Goal: Transaction & Acquisition: Purchase product/service

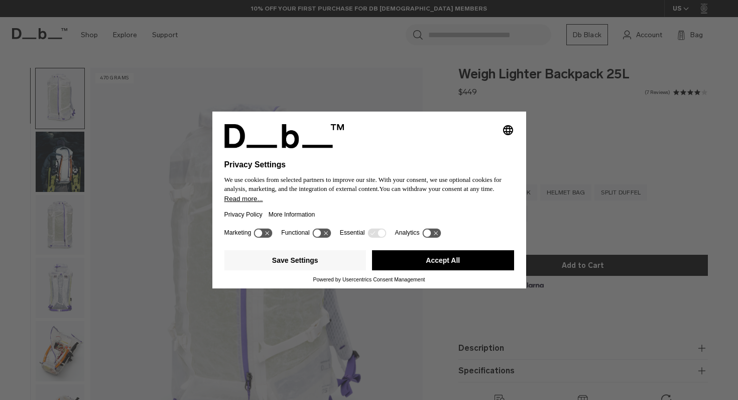
click at [605, 187] on div "Selecting an option will immediately change the language Privacy Settings We us…" at bounding box center [369, 200] width 738 height 400
click at [353, 263] on button "Save Settings" at bounding box center [296, 260] width 142 height 20
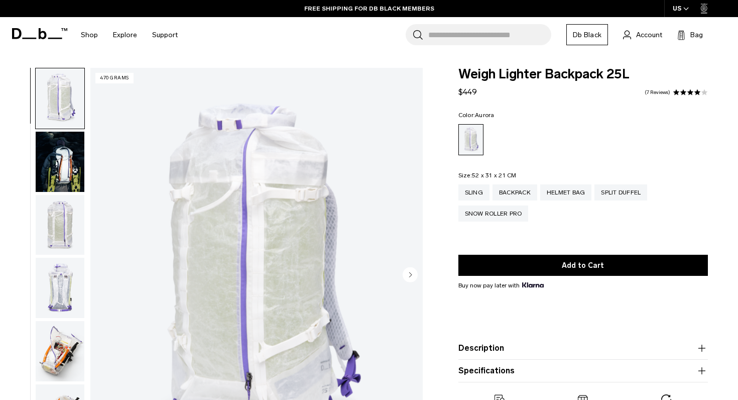
click at [411, 275] on icon "Next slide" at bounding box center [410, 274] width 3 height 5
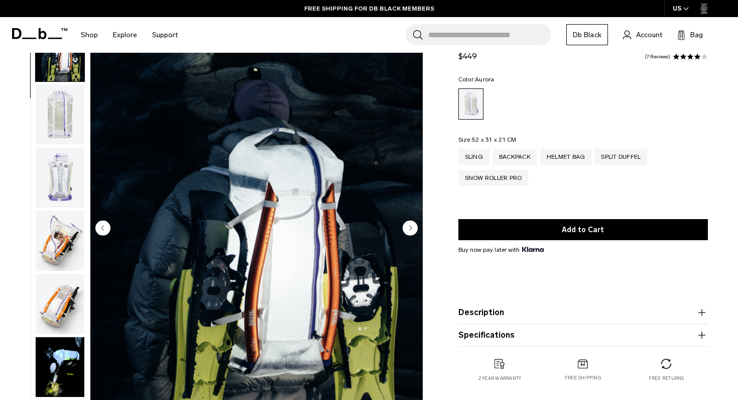
scroll to position [47, 0]
click at [411, 230] on circle "Next slide" at bounding box center [410, 227] width 15 height 15
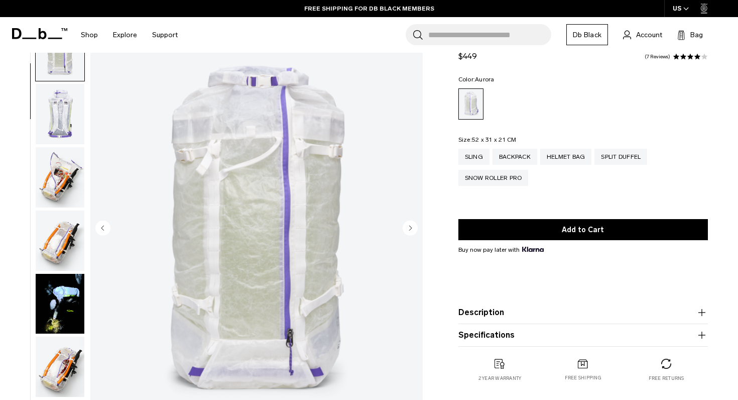
click at [411, 230] on circle "Next slide" at bounding box center [410, 227] width 15 height 15
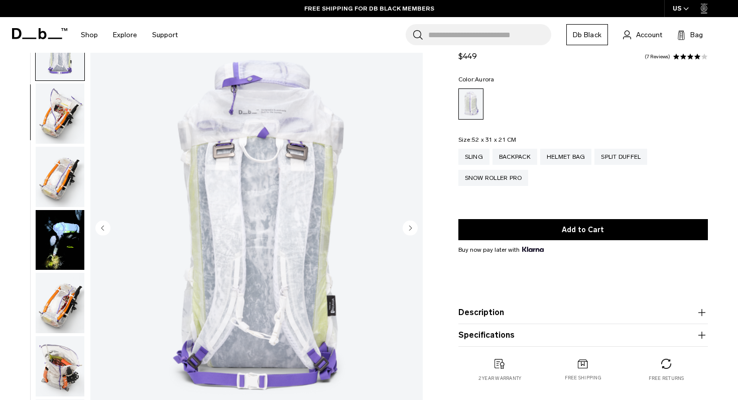
click at [411, 230] on circle "Next slide" at bounding box center [410, 227] width 15 height 15
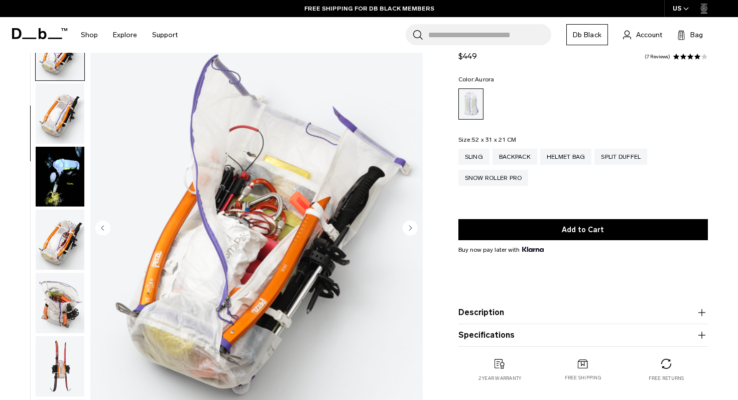
scroll to position [255, 0]
click at [411, 230] on circle "Next slide" at bounding box center [410, 227] width 15 height 15
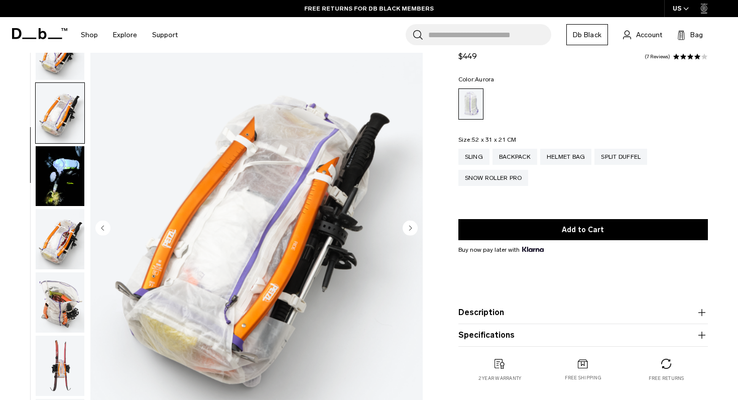
scroll to position [318, 0]
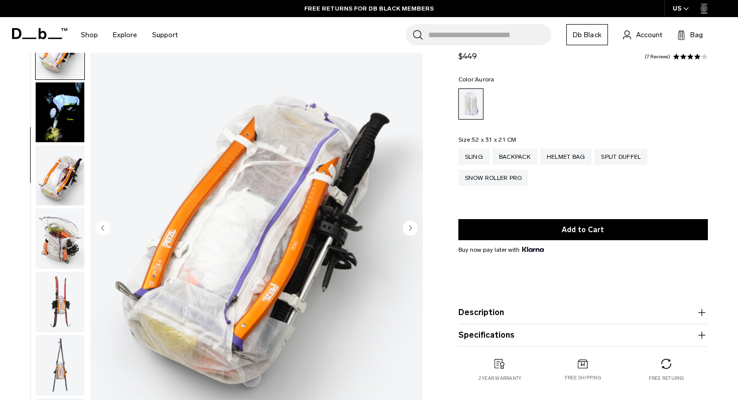
click at [411, 230] on circle "Next slide" at bounding box center [410, 227] width 15 height 15
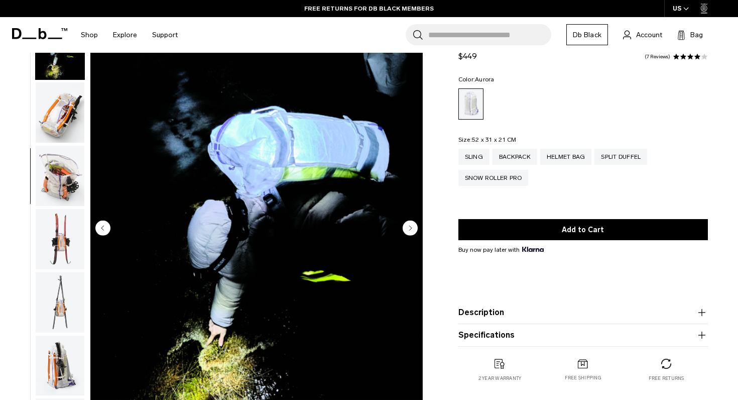
scroll to position [382, 0]
click at [411, 230] on circle "Next slide" at bounding box center [410, 227] width 15 height 15
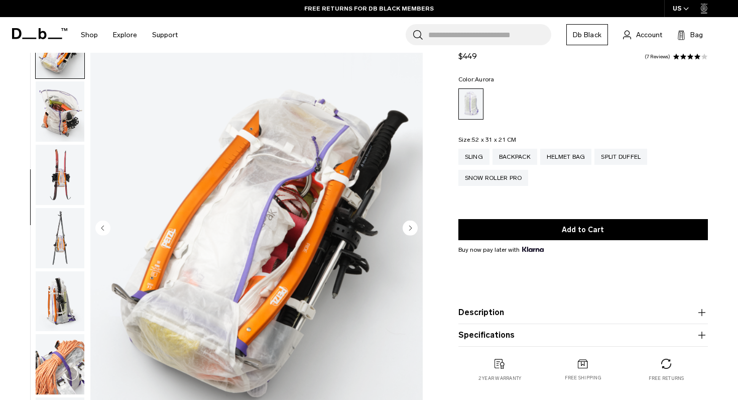
click at [411, 230] on circle "Next slide" at bounding box center [410, 227] width 15 height 15
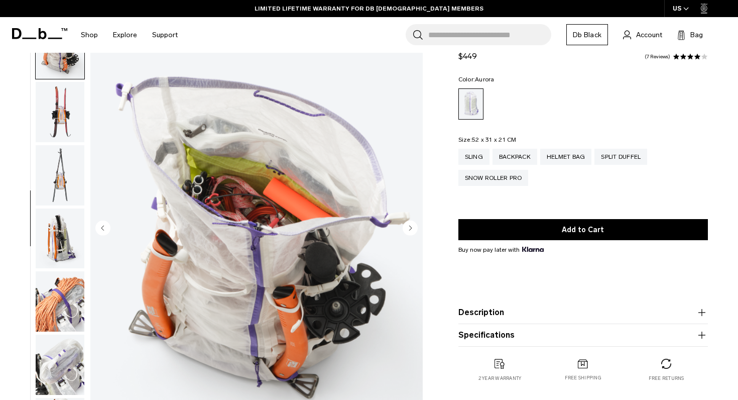
scroll to position [509, 0]
click at [411, 230] on circle "Next slide" at bounding box center [410, 227] width 15 height 15
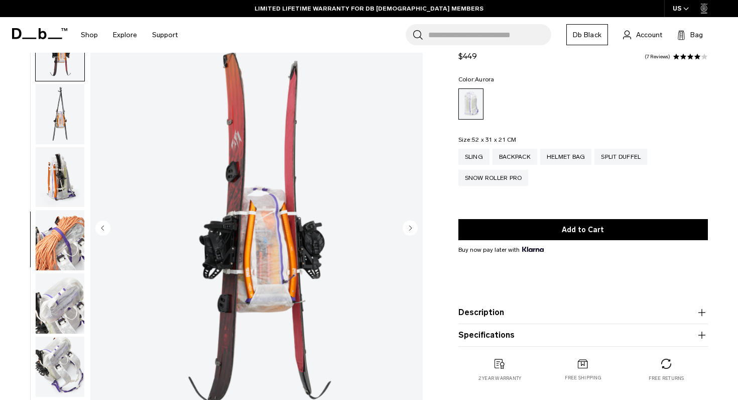
scroll to position [573, 0]
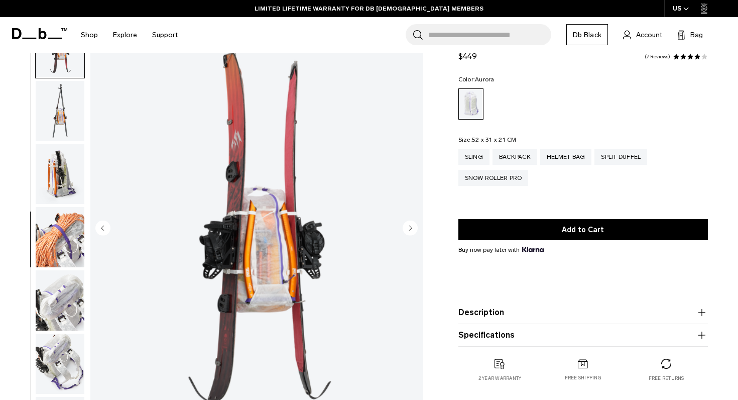
click at [411, 229] on circle "Next slide" at bounding box center [410, 227] width 15 height 15
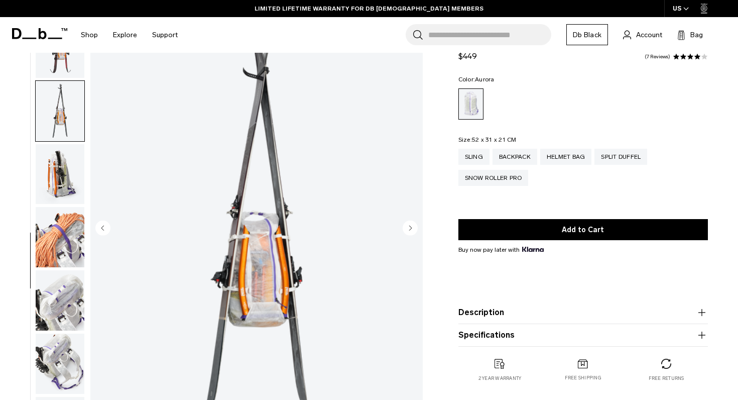
scroll to position [636, 0]
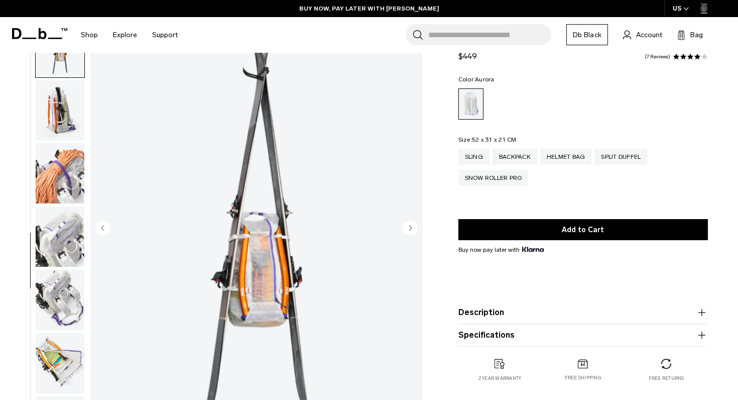
click at [411, 229] on circle "Next slide" at bounding box center [410, 227] width 15 height 15
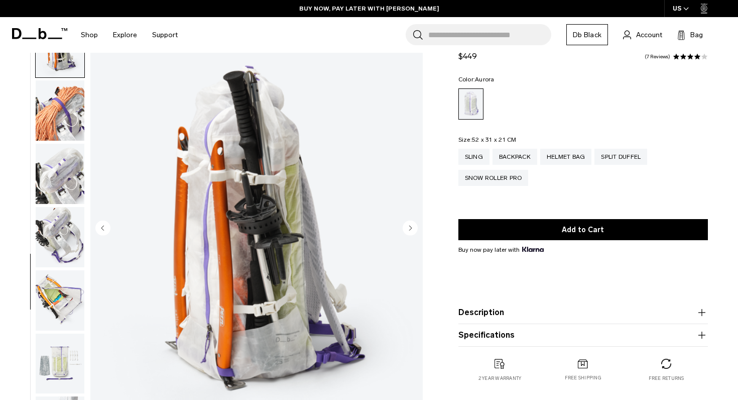
scroll to position [700, 0]
click at [411, 230] on circle "Next slide" at bounding box center [410, 227] width 15 height 15
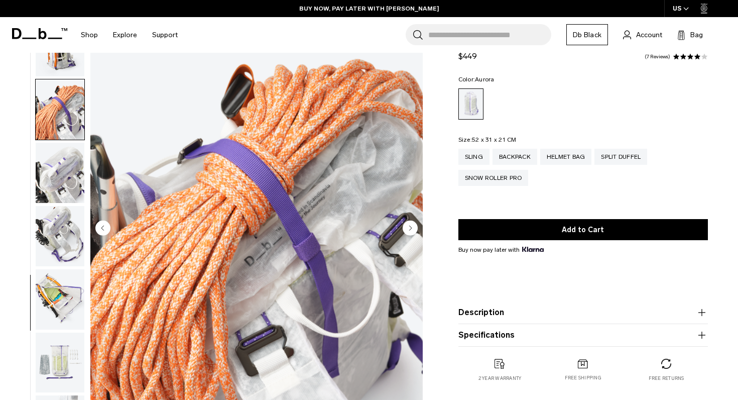
scroll to position [728, 0]
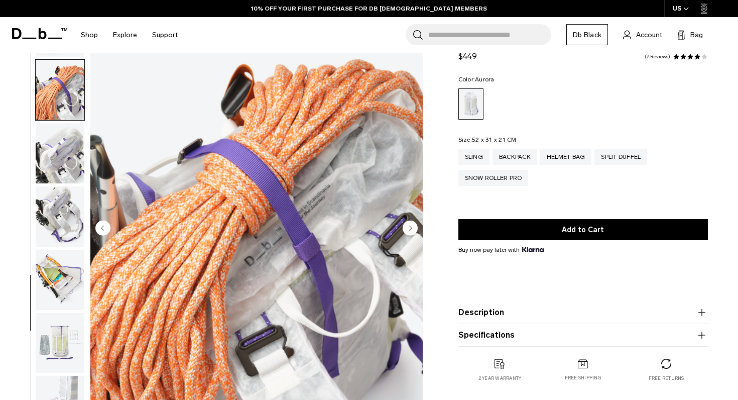
click at [411, 230] on circle "Next slide" at bounding box center [410, 227] width 15 height 15
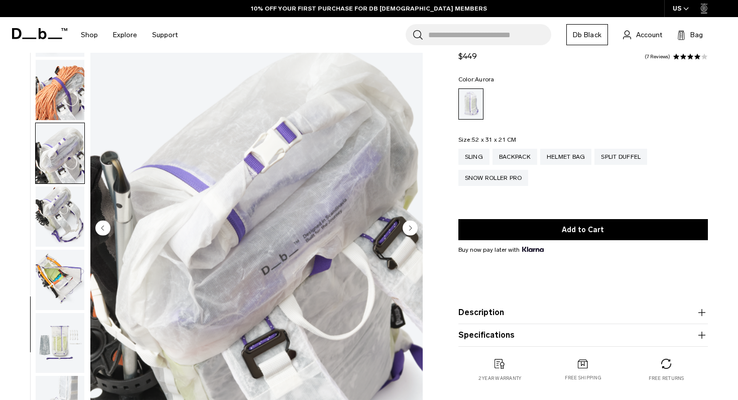
click at [411, 230] on circle "Next slide" at bounding box center [410, 227] width 15 height 15
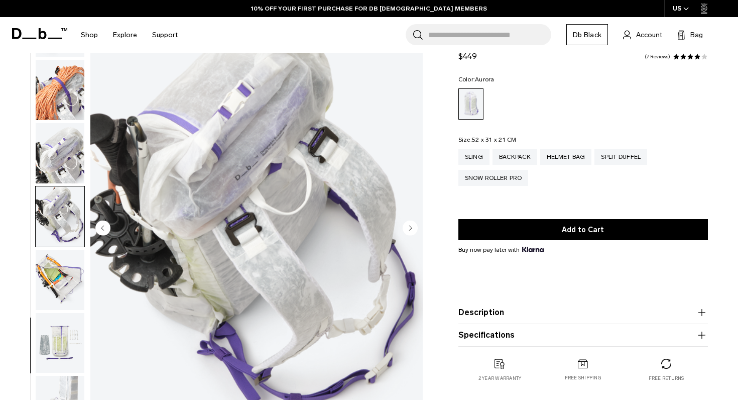
click at [411, 230] on circle "Next slide" at bounding box center [410, 227] width 15 height 15
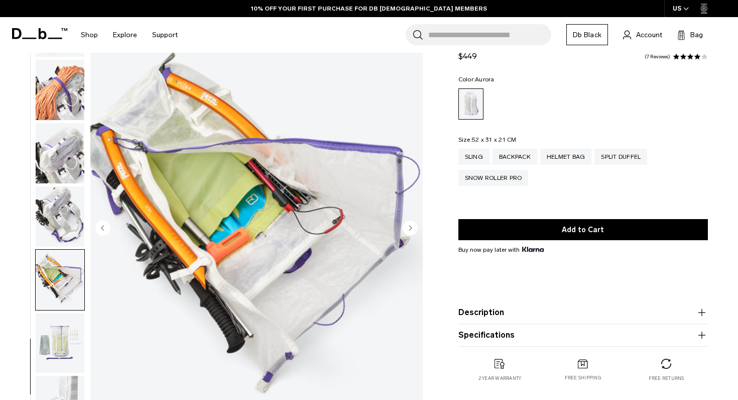
click at [411, 230] on circle "Next slide" at bounding box center [410, 227] width 15 height 15
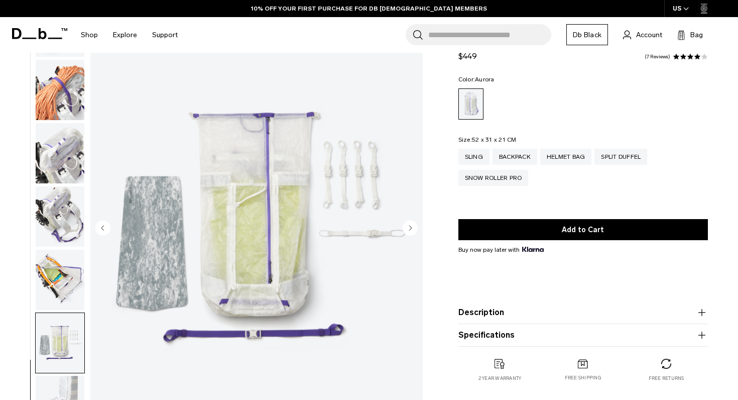
click at [411, 230] on circle "Next slide" at bounding box center [410, 227] width 15 height 15
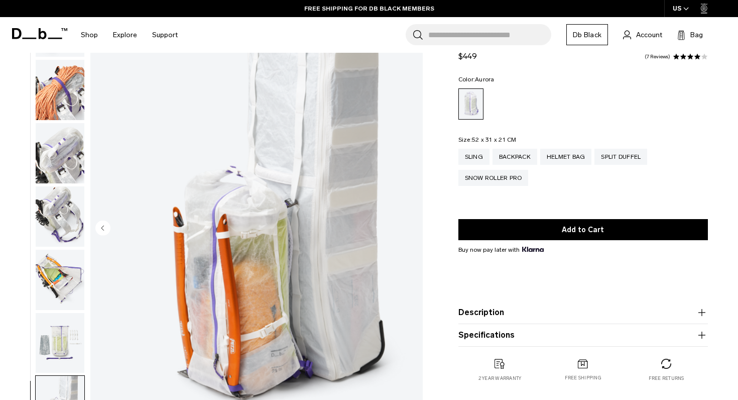
click at [411, 230] on img "18 / 18" at bounding box center [256, 228] width 333 height 415
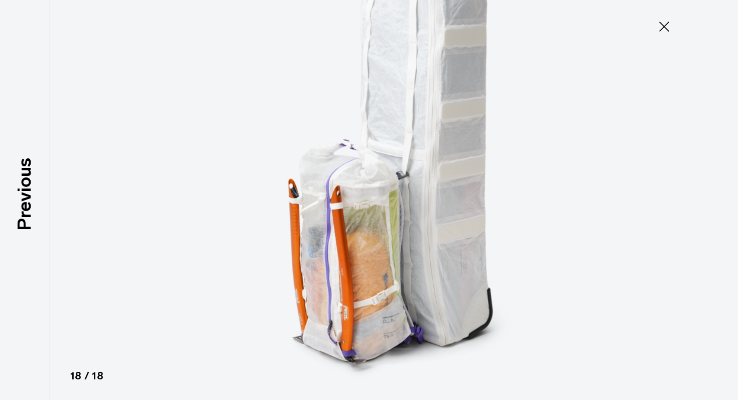
click at [411, 230] on img at bounding box center [369, 200] width 452 height 400
click at [669, 20] on icon at bounding box center [665, 27] width 16 height 16
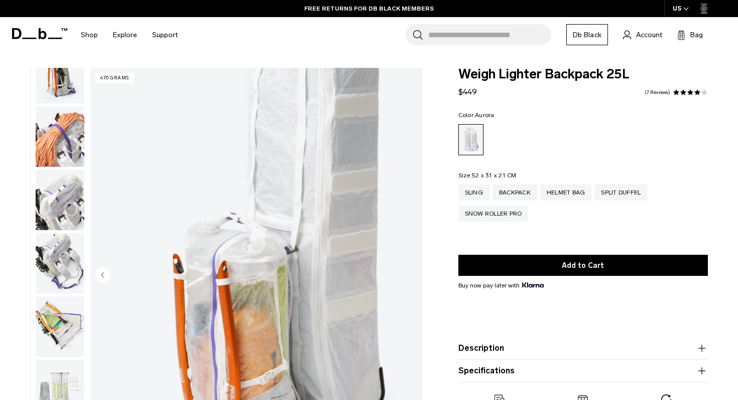
scroll to position [0, 0]
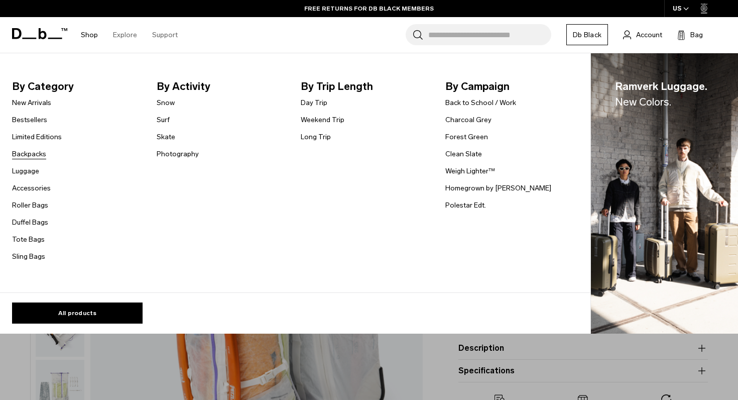
click at [25, 157] on link "Backpacks" at bounding box center [29, 154] width 34 height 11
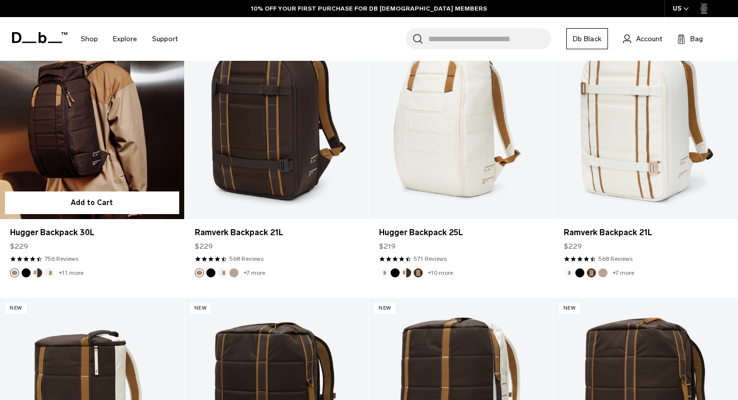
scroll to position [1019, 0]
